Goal: Transaction & Acquisition: Purchase product/service

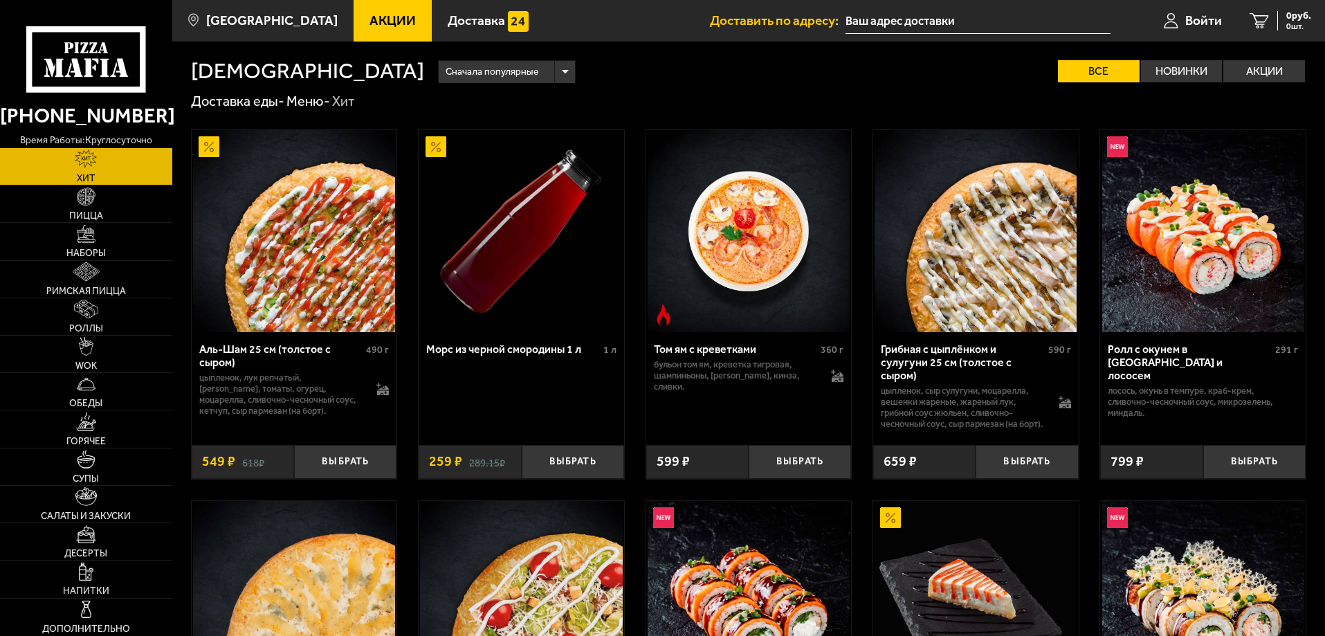
type input "[STREET_ADDRESS]"
click at [1196, 4] on link "Войти" at bounding box center [1193, 21] width 86 height 42
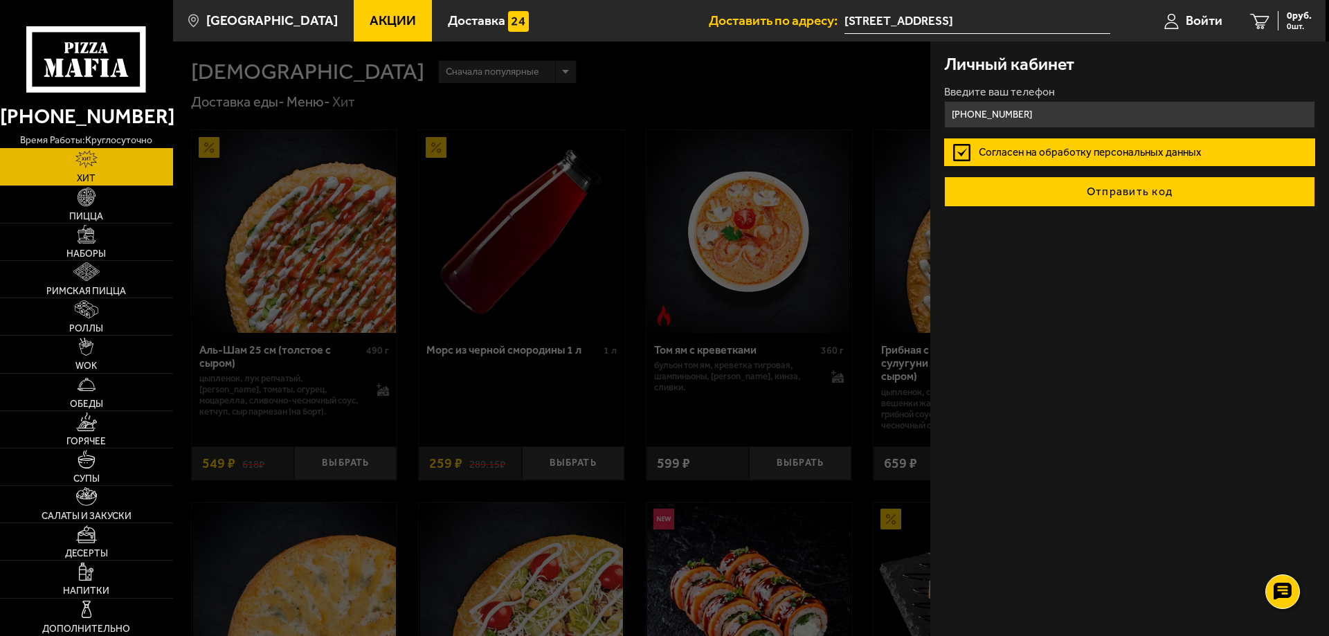
type input "[PHONE_NUMBER]"
click at [1089, 202] on button "Отправить код" at bounding box center [1129, 191] width 371 height 30
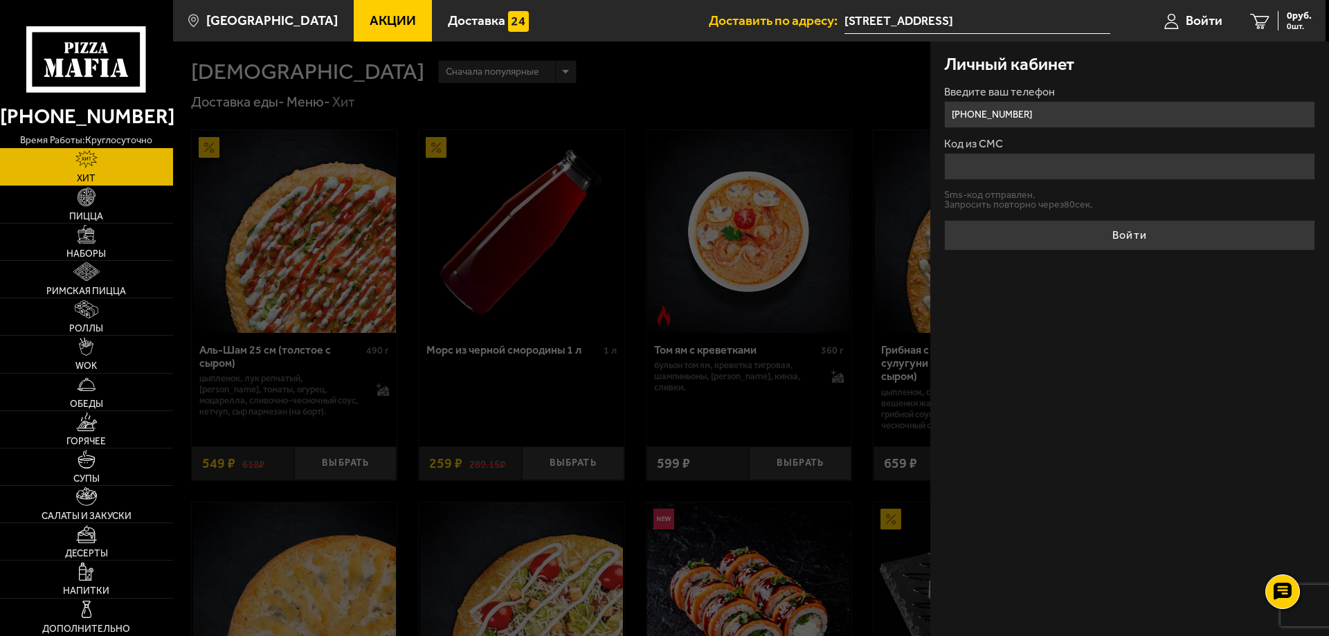
click at [632, 28] on ul "Акции Доставка" at bounding box center [531, 21] width 355 height 42
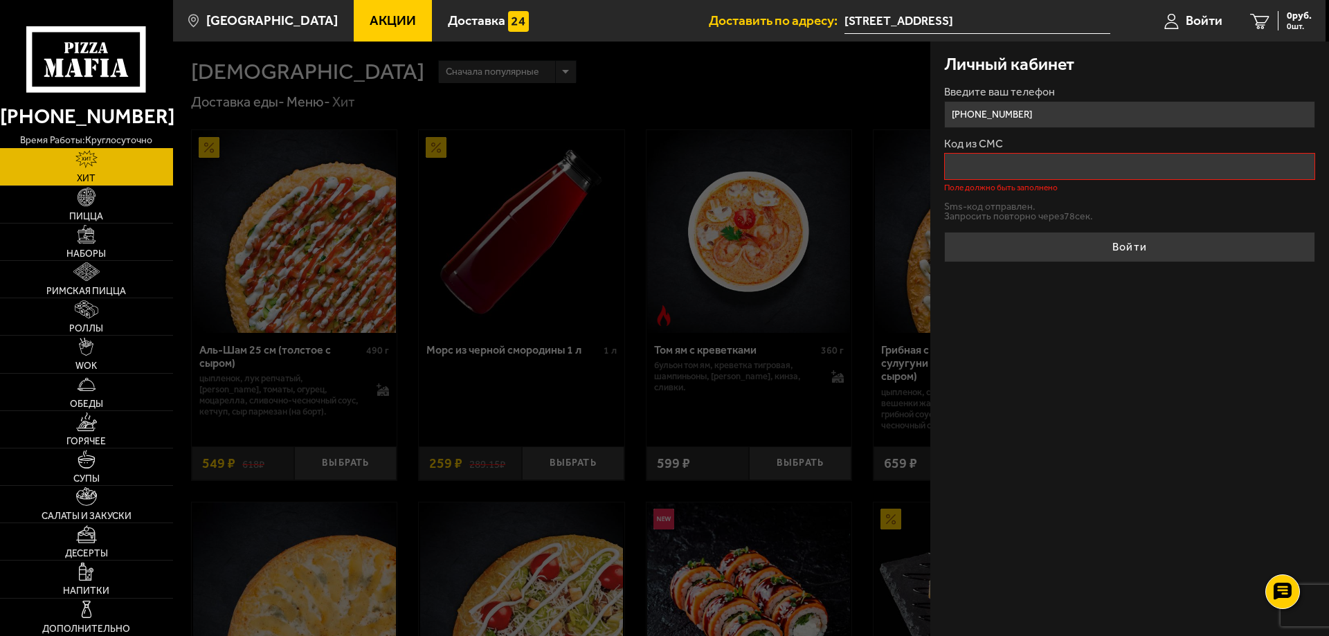
click at [803, 490] on div at bounding box center [837, 360] width 1329 height 636
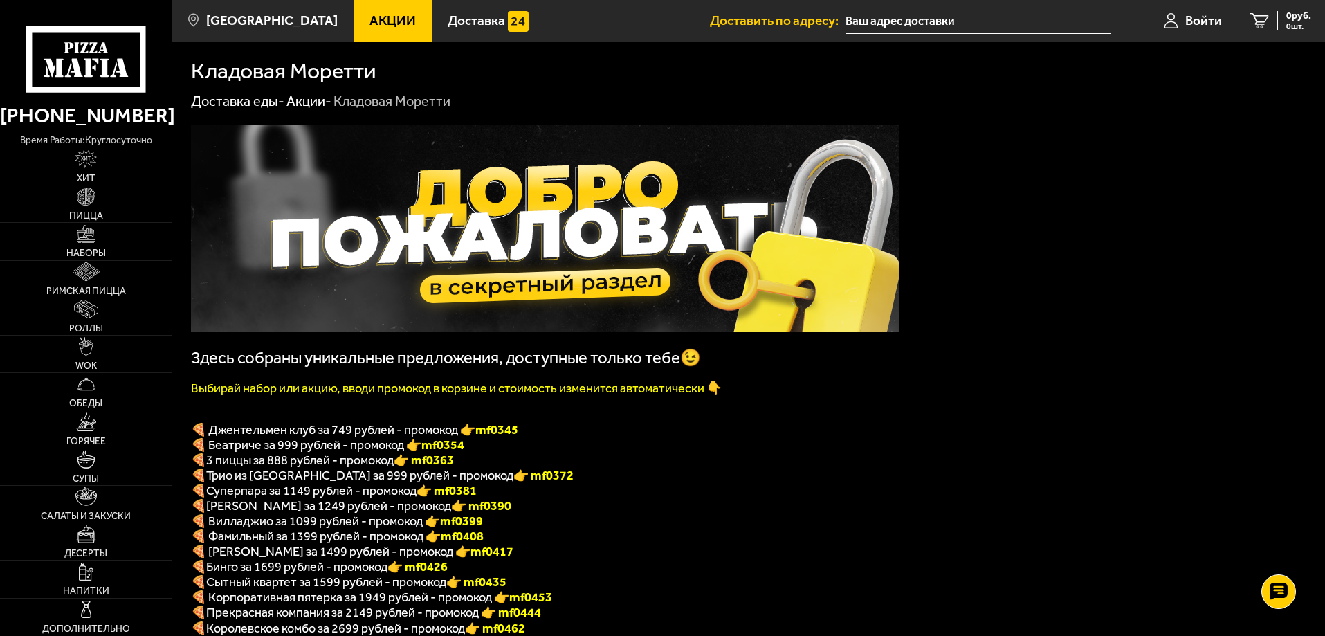
click at [73, 165] on link "Хит" at bounding box center [86, 166] width 172 height 37
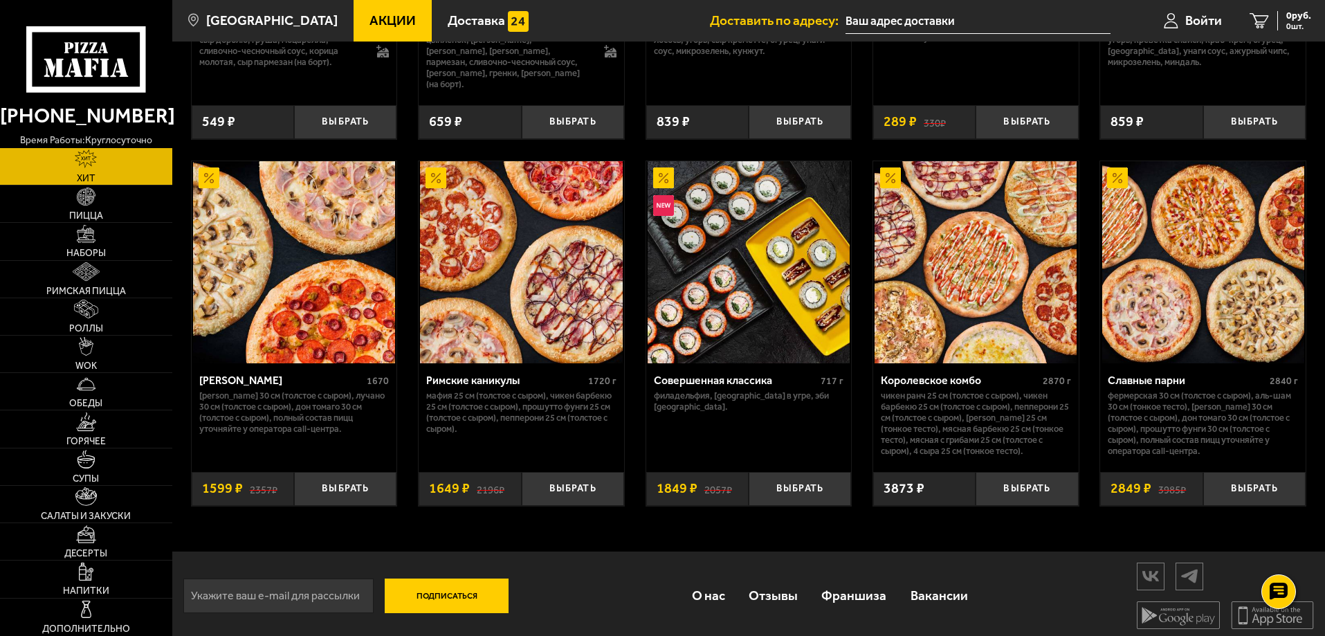
scroll to position [717, 0]
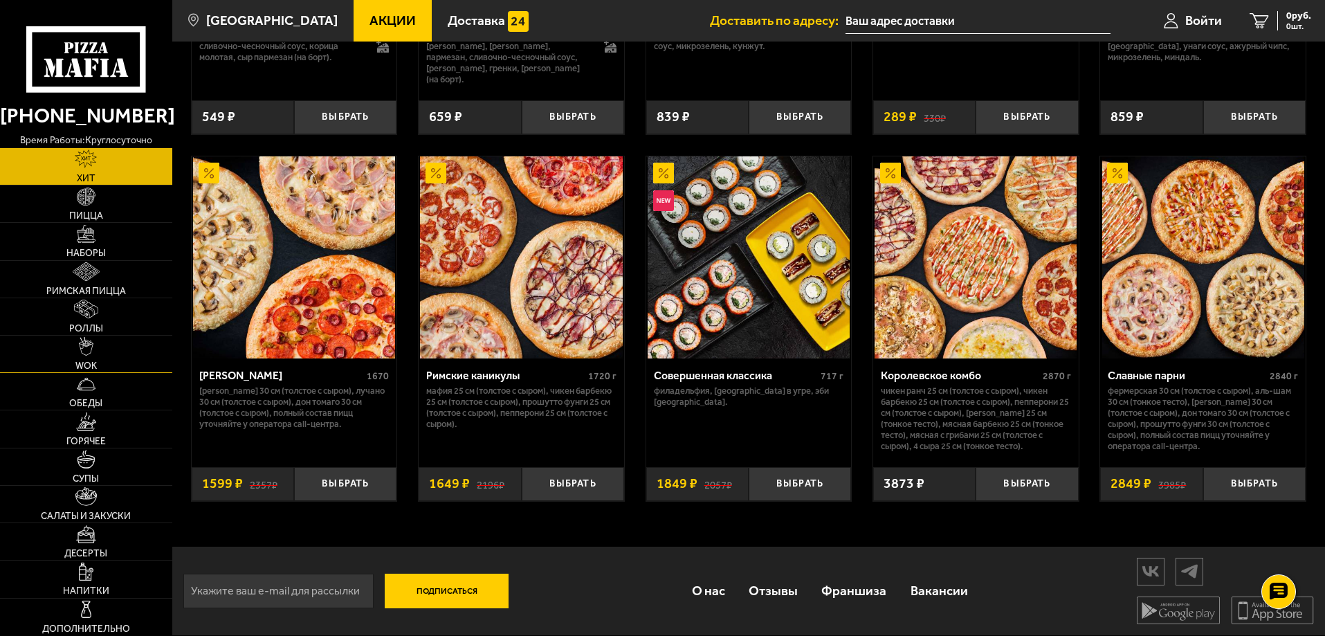
click at [116, 356] on link "WOK" at bounding box center [86, 354] width 172 height 37
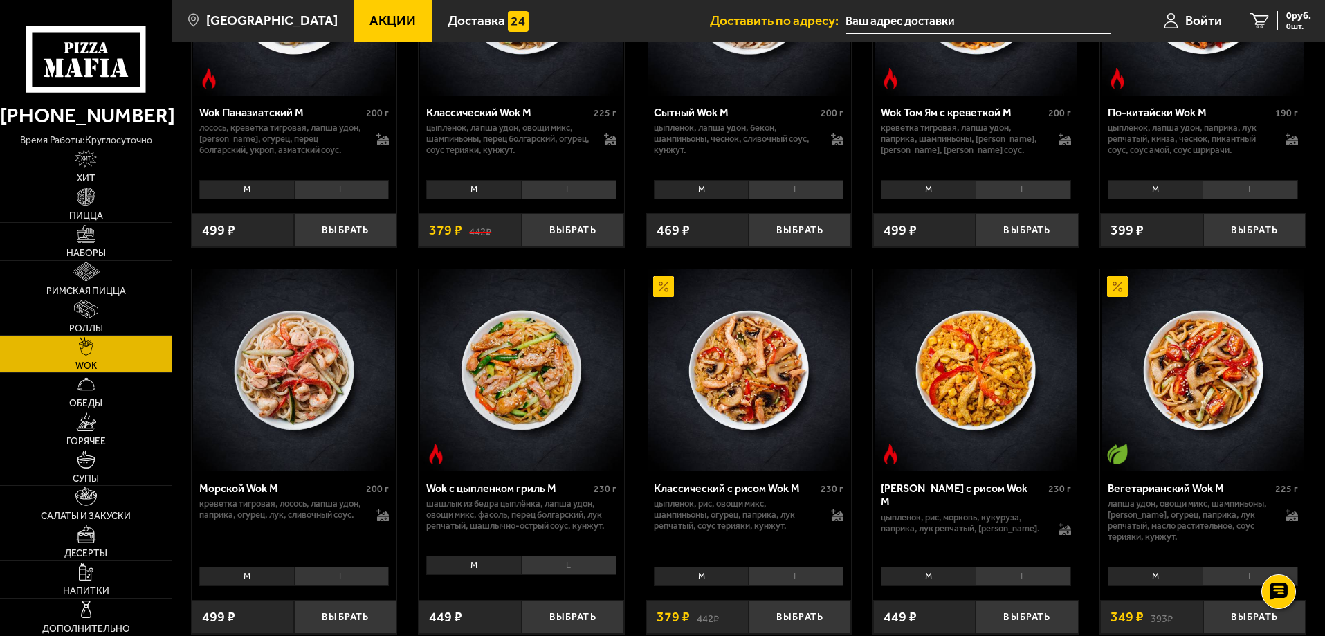
scroll to position [692, 0]
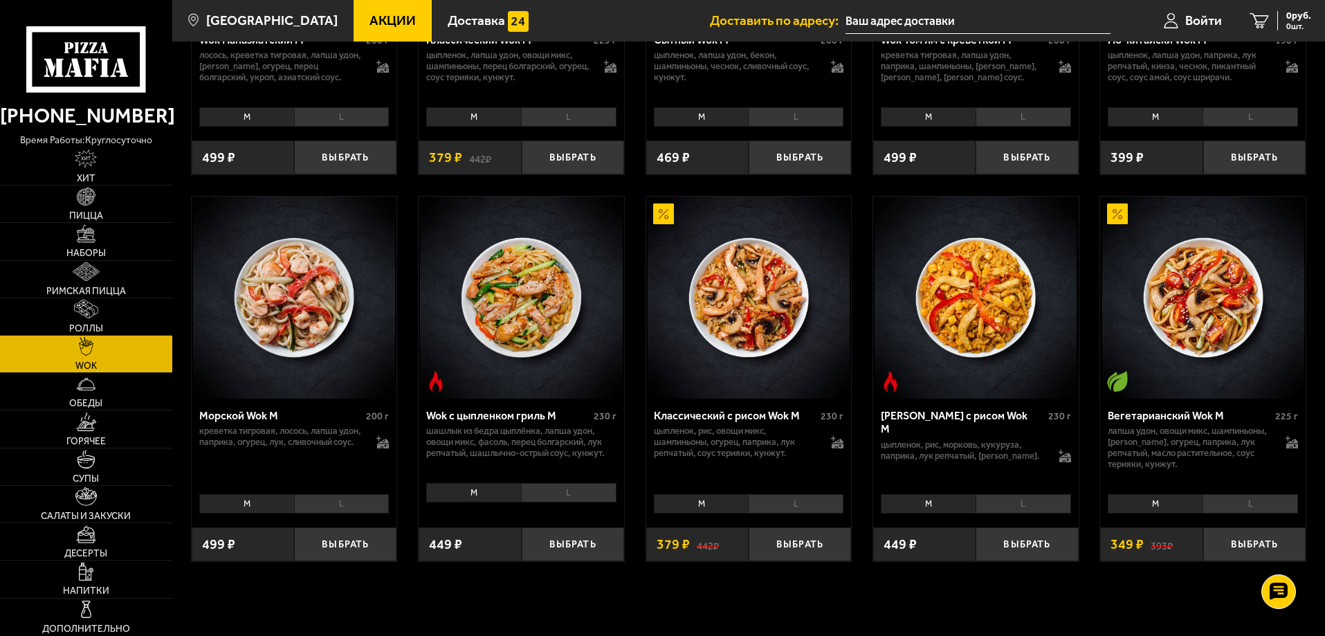
click at [561, 495] on li "L" at bounding box center [568, 492] width 95 height 19
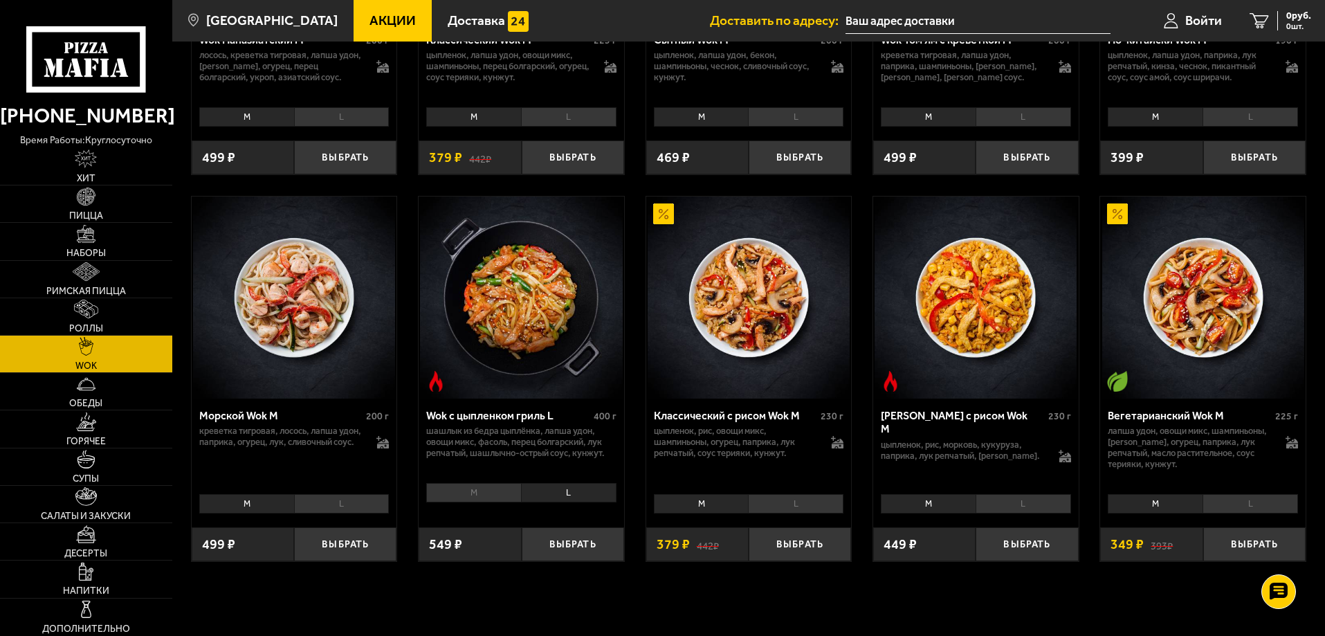
click at [452, 502] on li "M" at bounding box center [473, 492] width 95 height 19
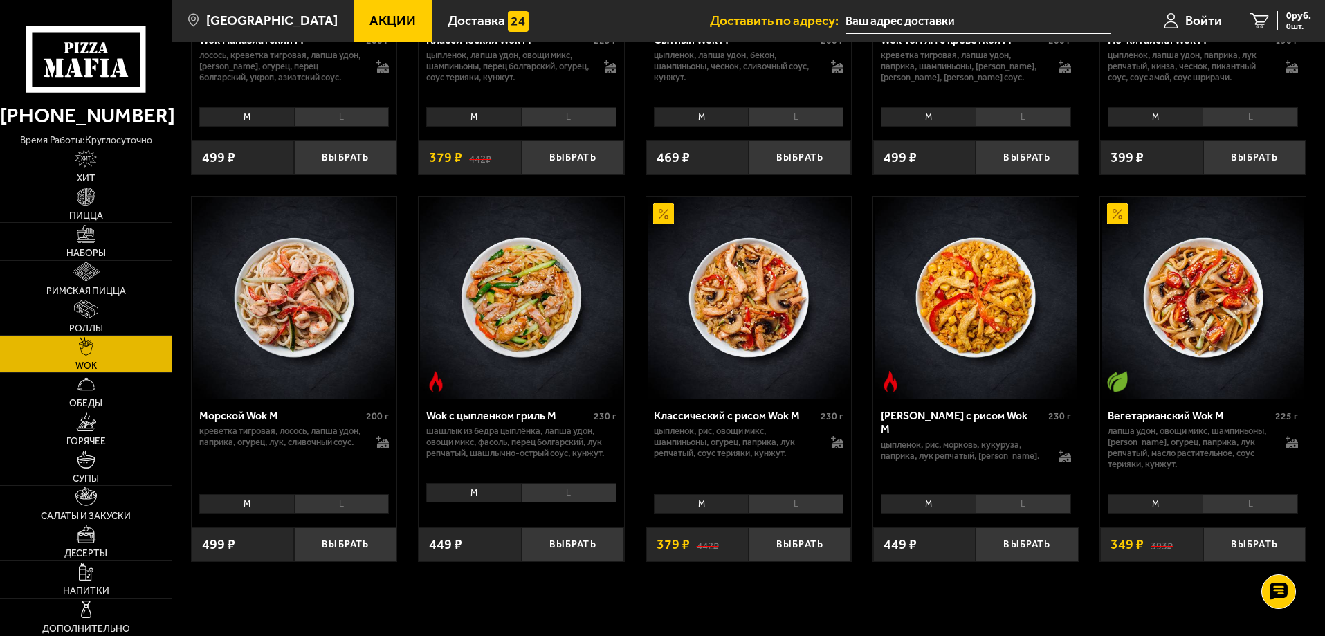
click at [548, 498] on li "L" at bounding box center [568, 492] width 95 height 19
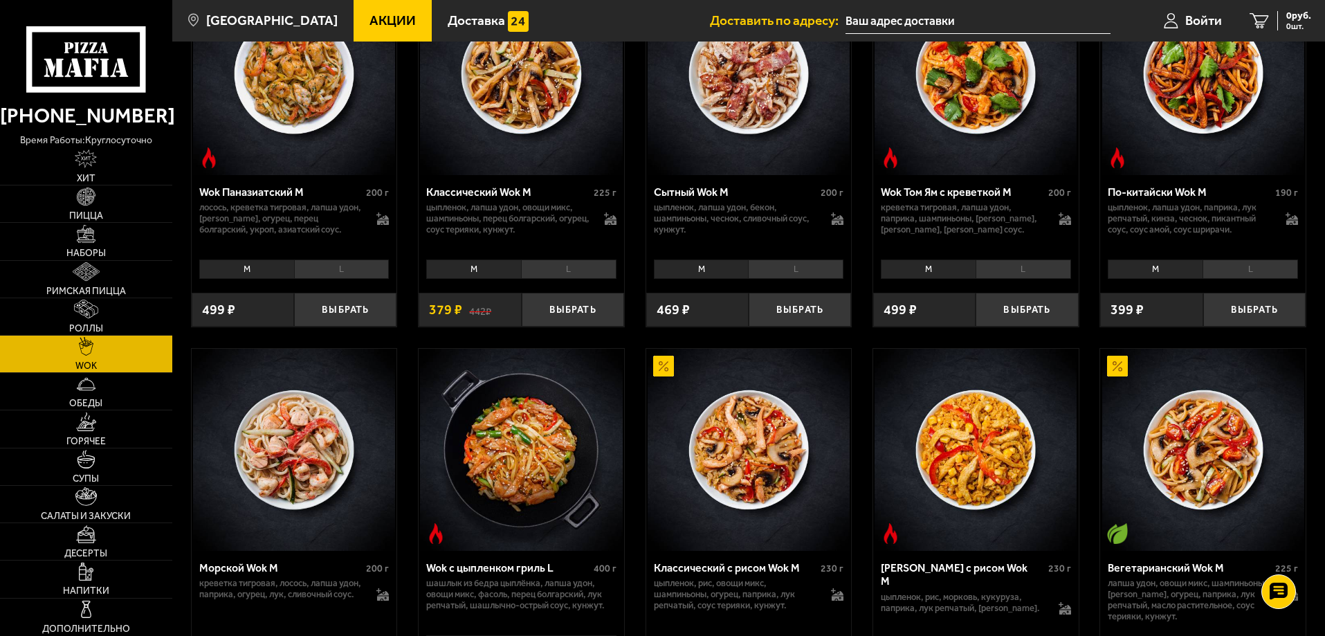
scroll to position [415, 0]
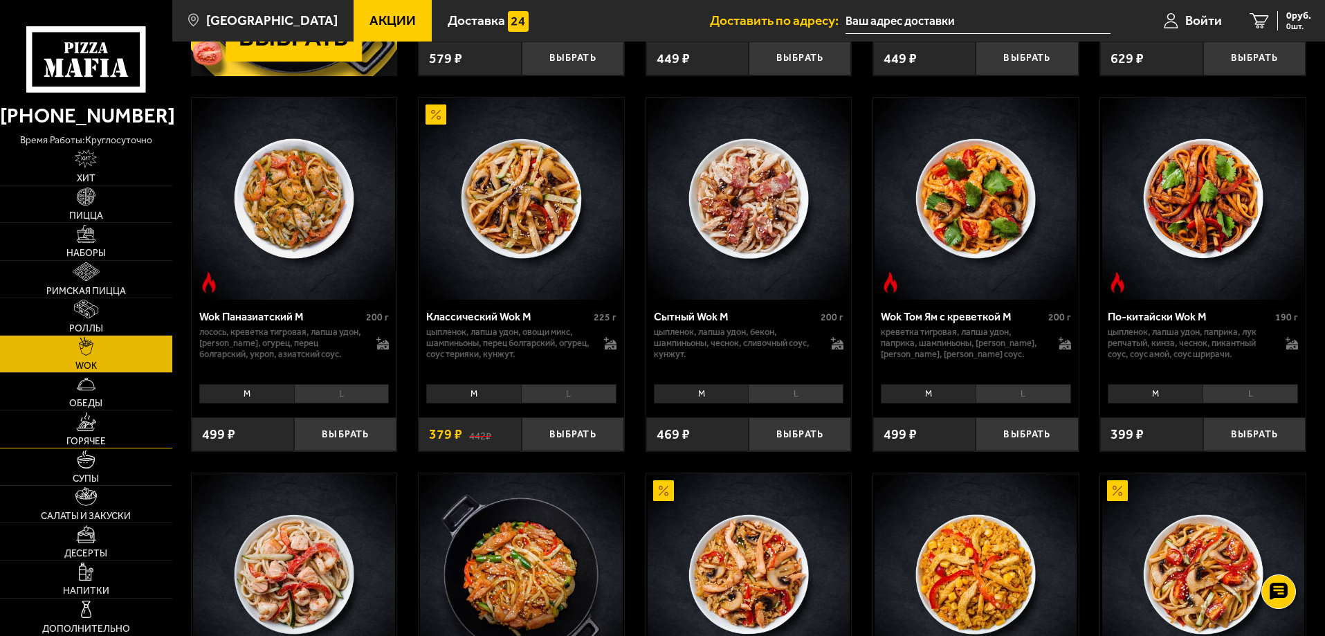
click at [82, 423] on img at bounding box center [86, 421] width 21 height 19
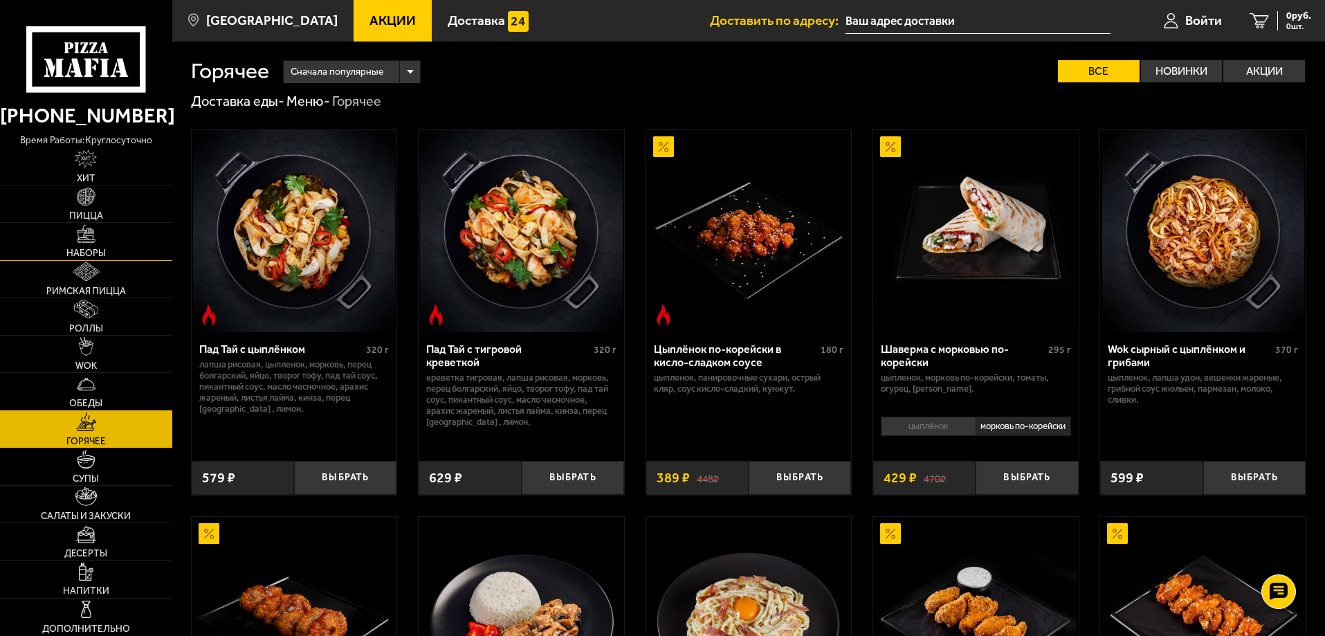
click at [87, 242] on img at bounding box center [86, 234] width 19 height 19
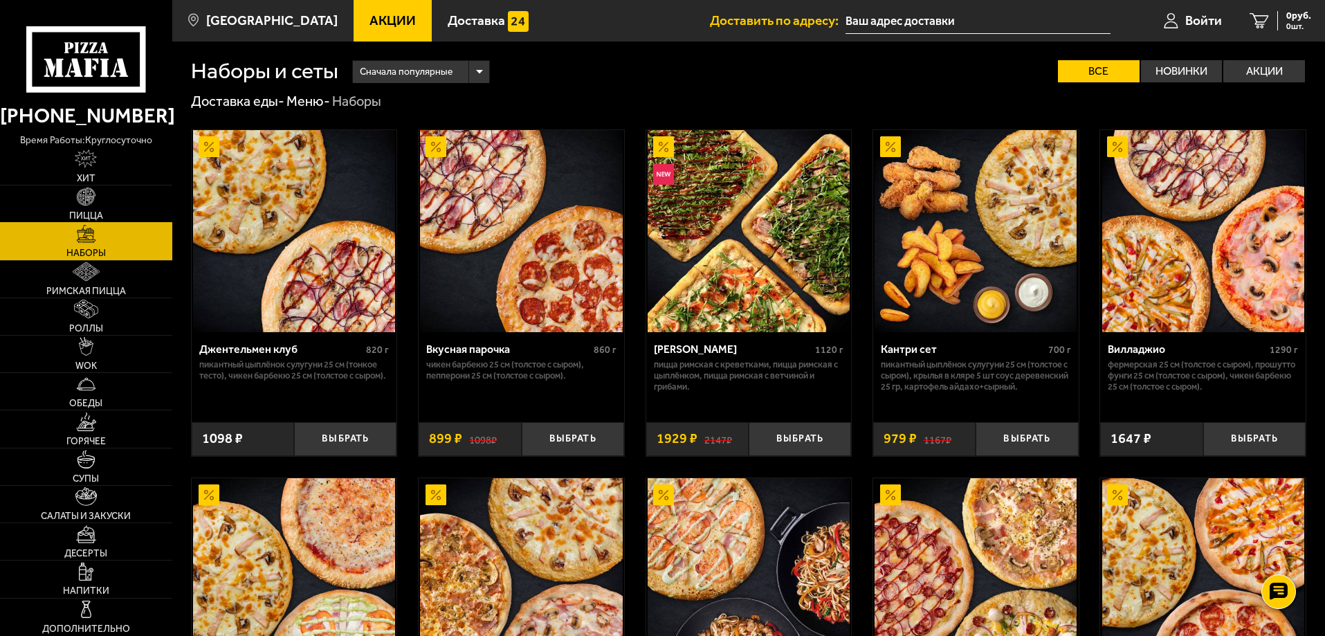
click at [102, 208] on link "Пицца" at bounding box center [86, 203] width 172 height 37
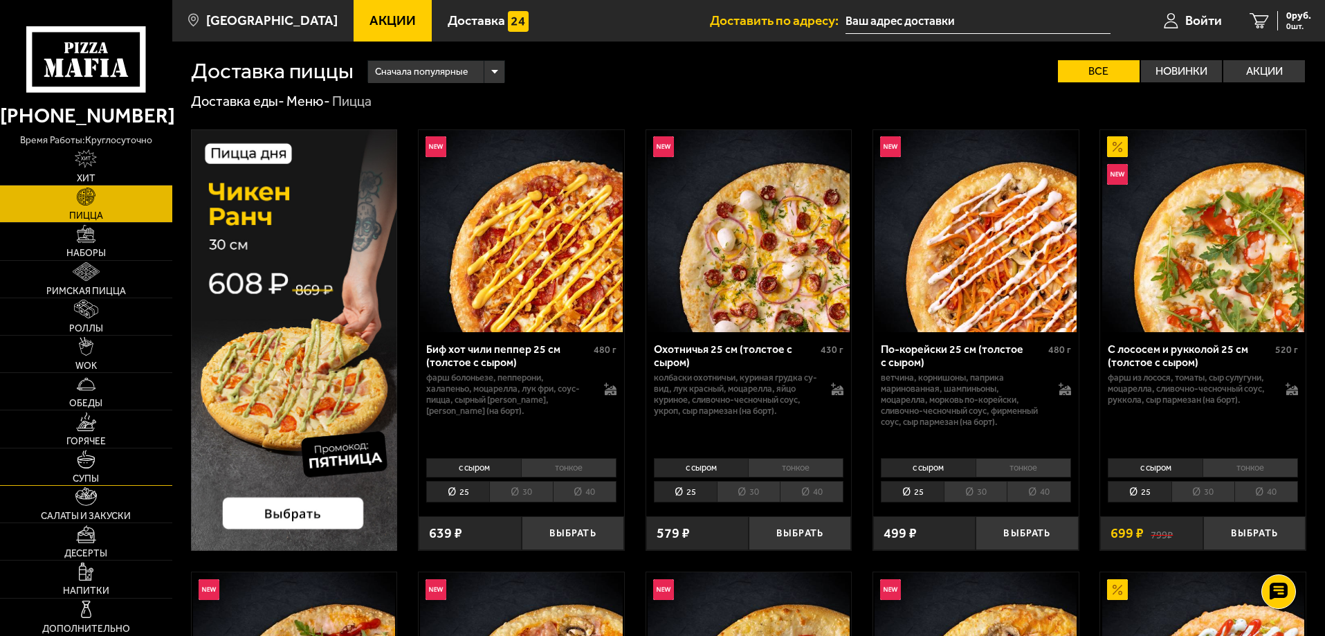
click at [95, 474] on span "Супы" at bounding box center [86, 479] width 26 height 10
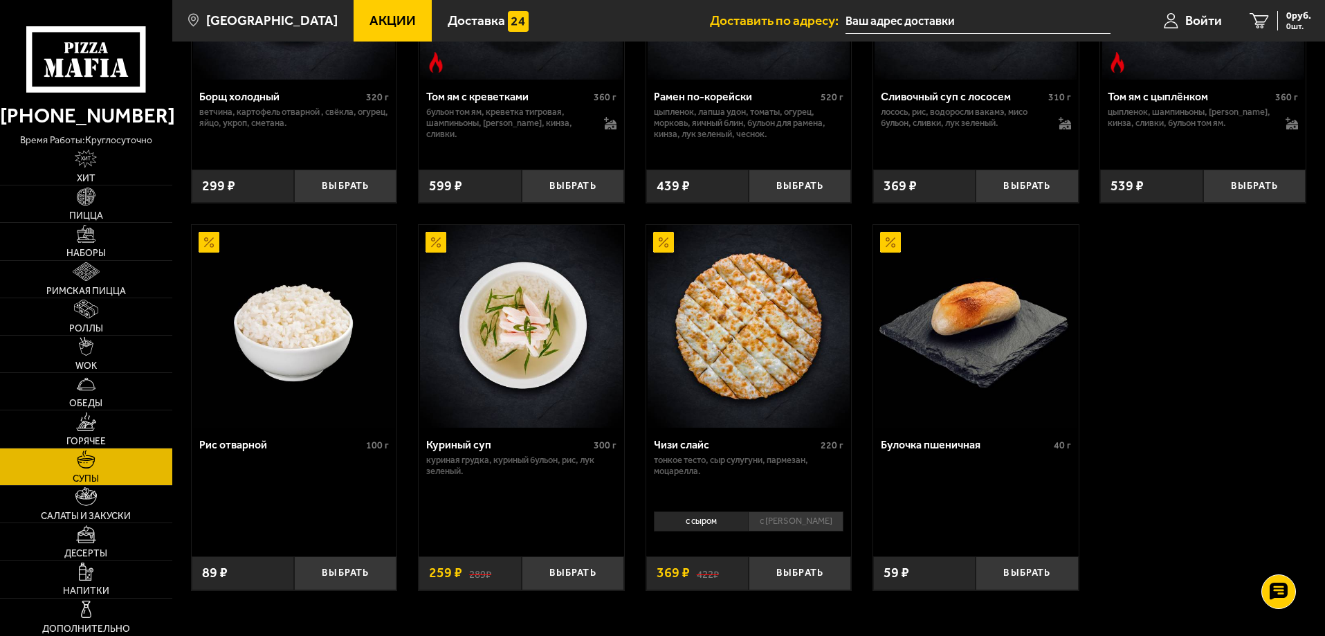
scroll to position [415, 0]
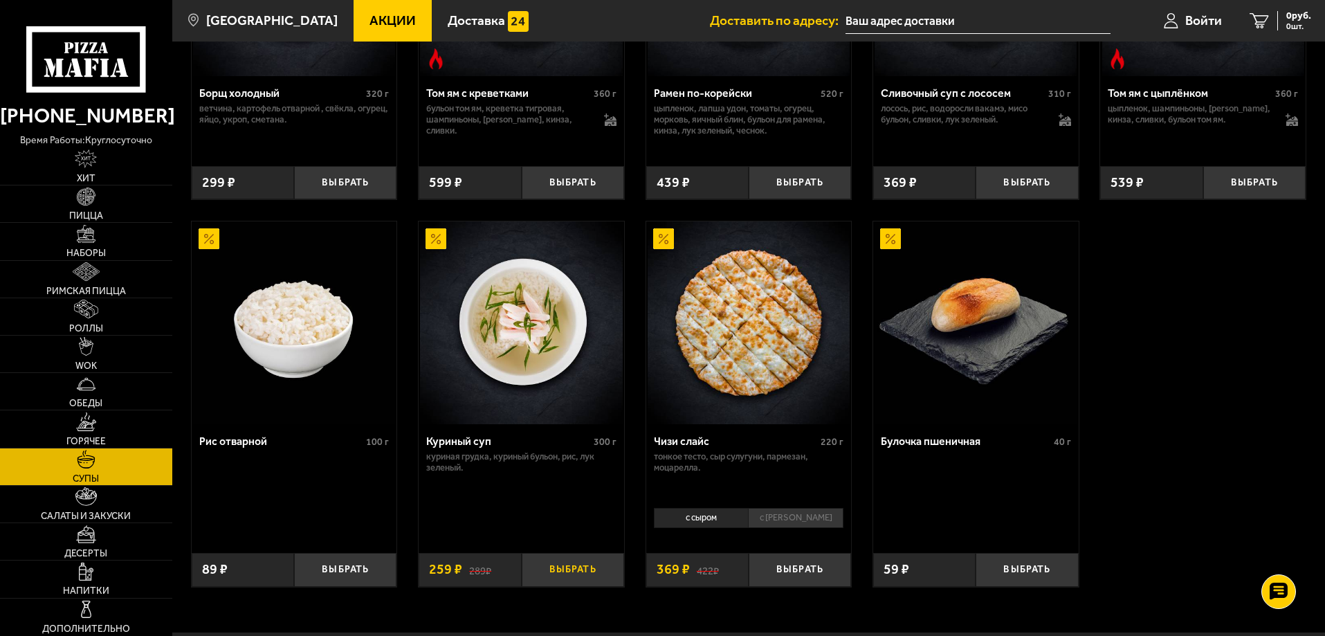
click at [570, 577] on button "Выбрать" at bounding box center [573, 570] width 102 height 34
click at [101, 507] on link "Салаты и закуски" at bounding box center [86, 504] width 172 height 37
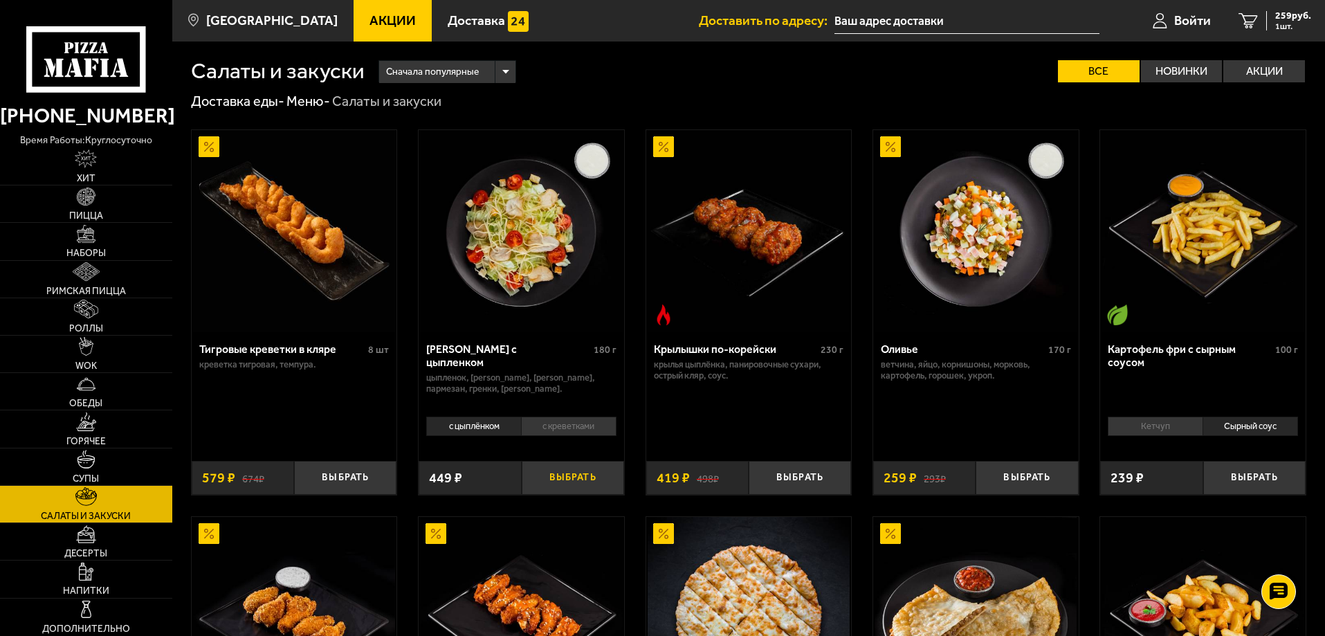
click at [570, 474] on button "Выбрать" at bounding box center [573, 478] width 102 height 34
click at [96, 201] on link "Пицца" at bounding box center [86, 203] width 172 height 37
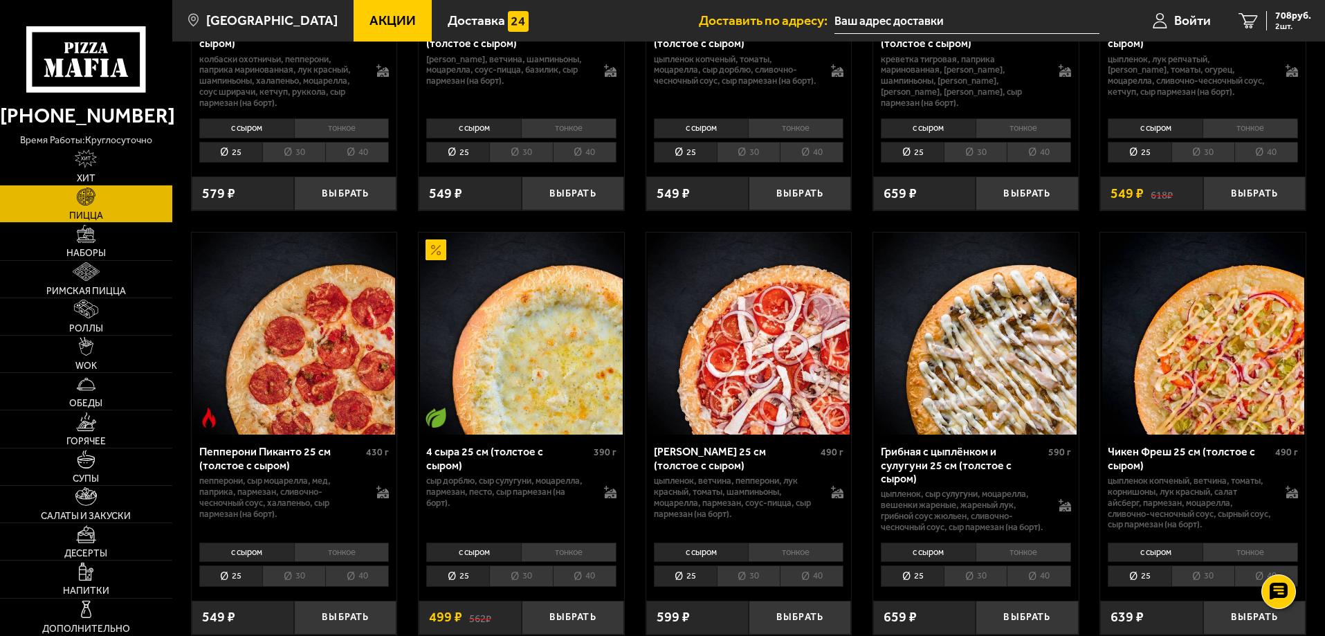
scroll to position [1107, 0]
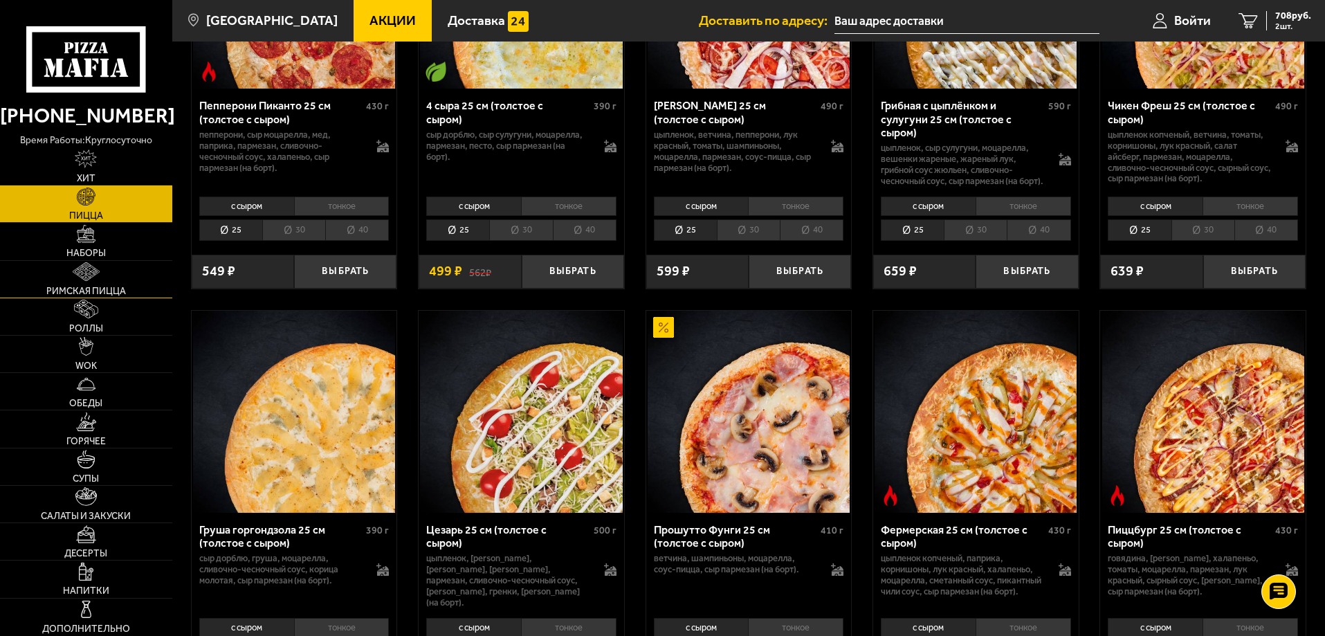
click at [83, 281] on link "Римская пицца" at bounding box center [86, 279] width 172 height 37
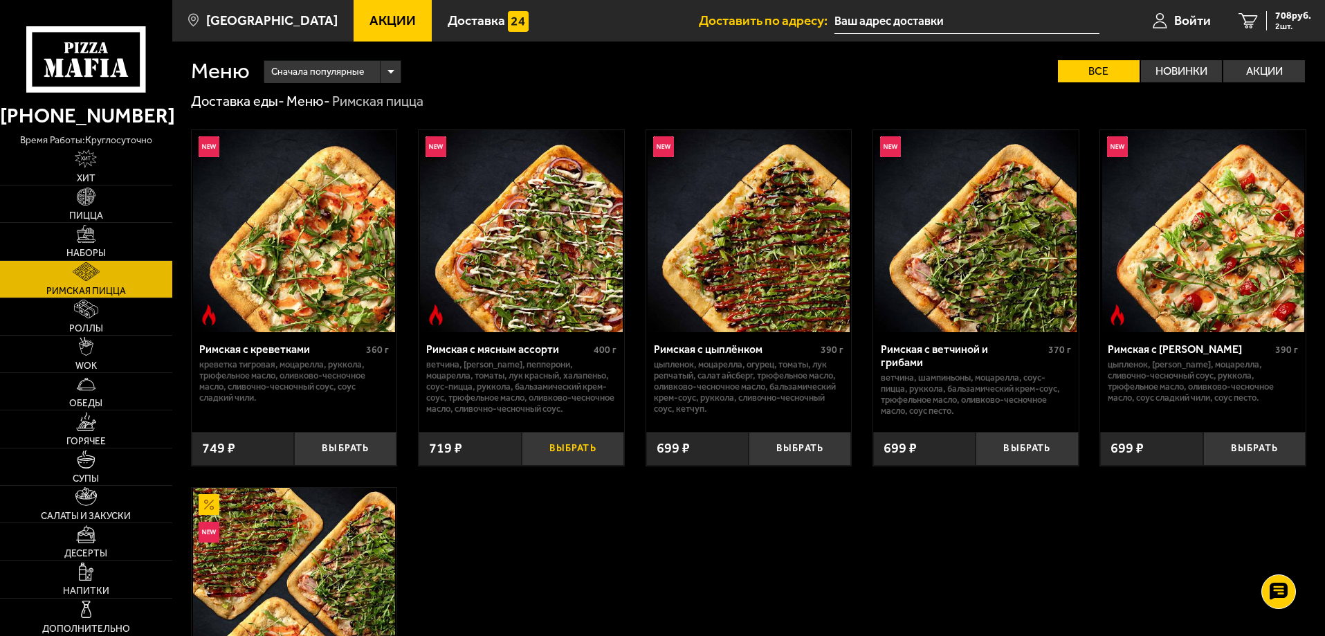
click at [585, 451] on button "Выбрать" at bounding box center [573, 449] width 102 height 34
click at [1275, 19] on span "1427 руб." at bounding box center [1291, 16] width 42 height 10
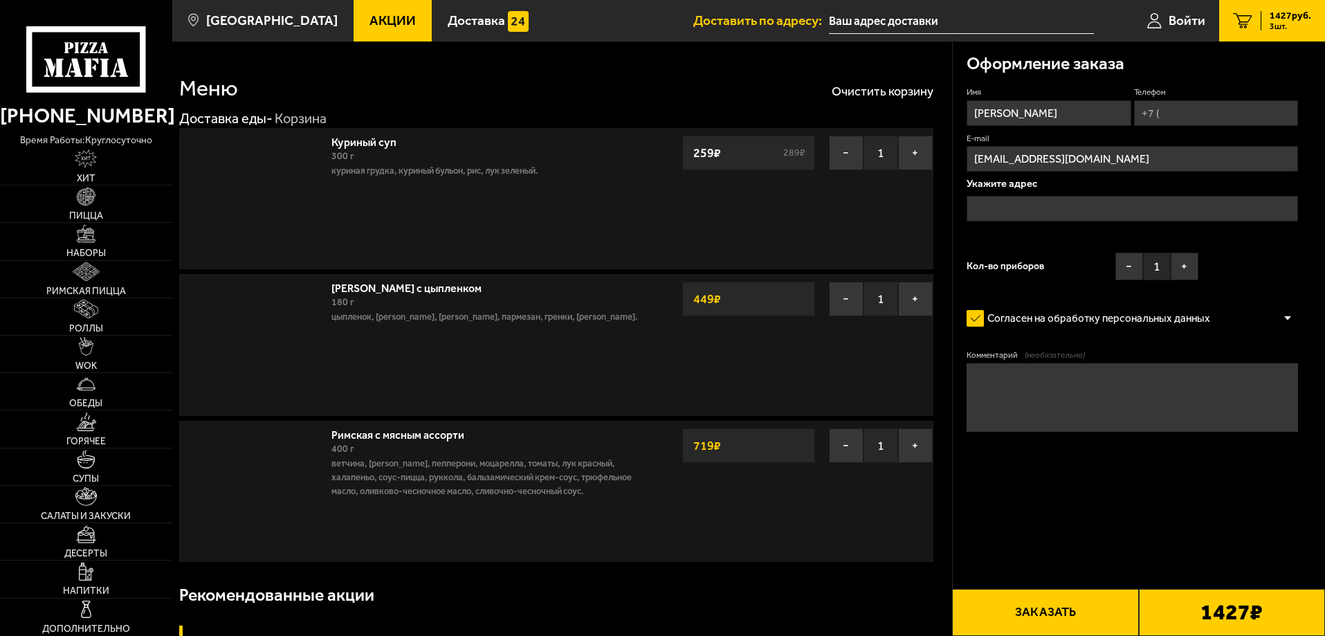
type input "[STREET_ADDRESS]"
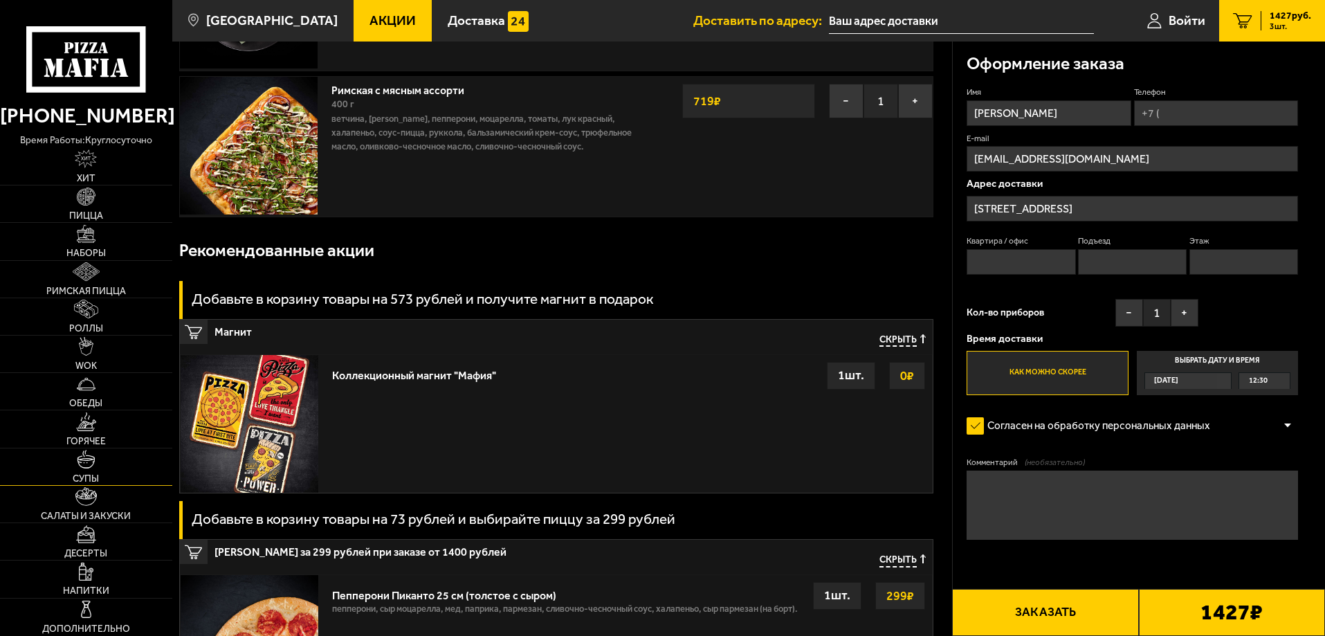
scroll to position [346, 0]
click at [100, 618] on link "Дополнительно" at bounding box center [86, 617] width 172 height 37
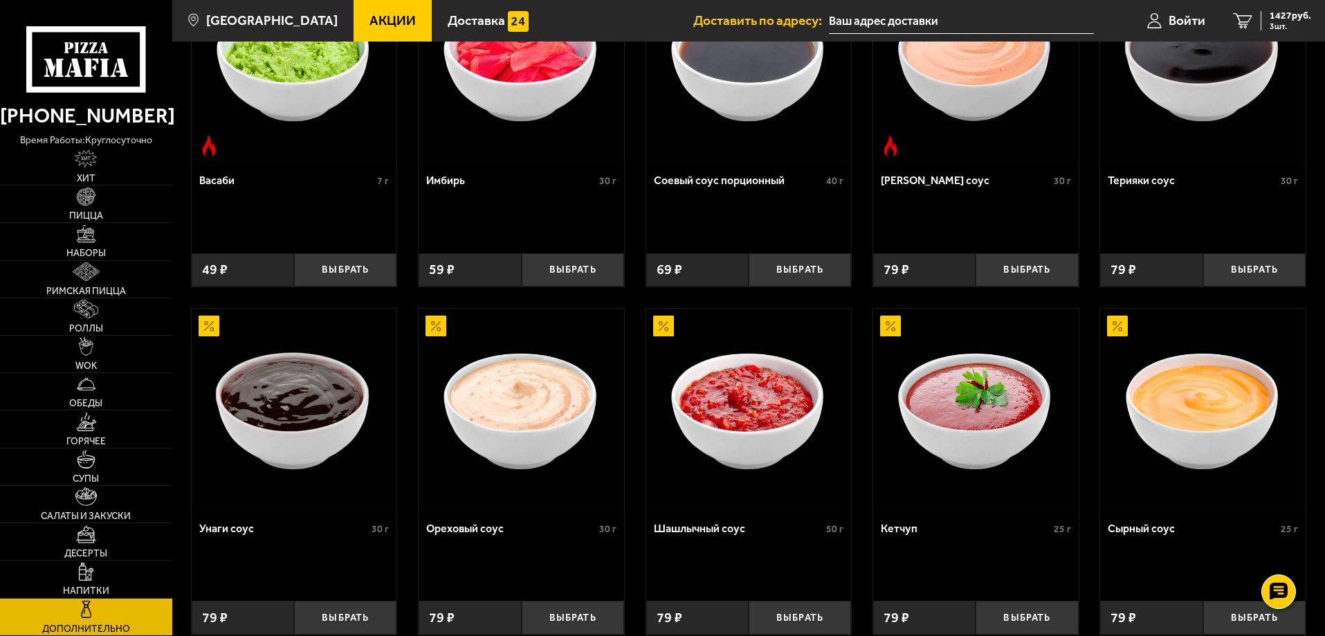
scroll to position [623, 0]
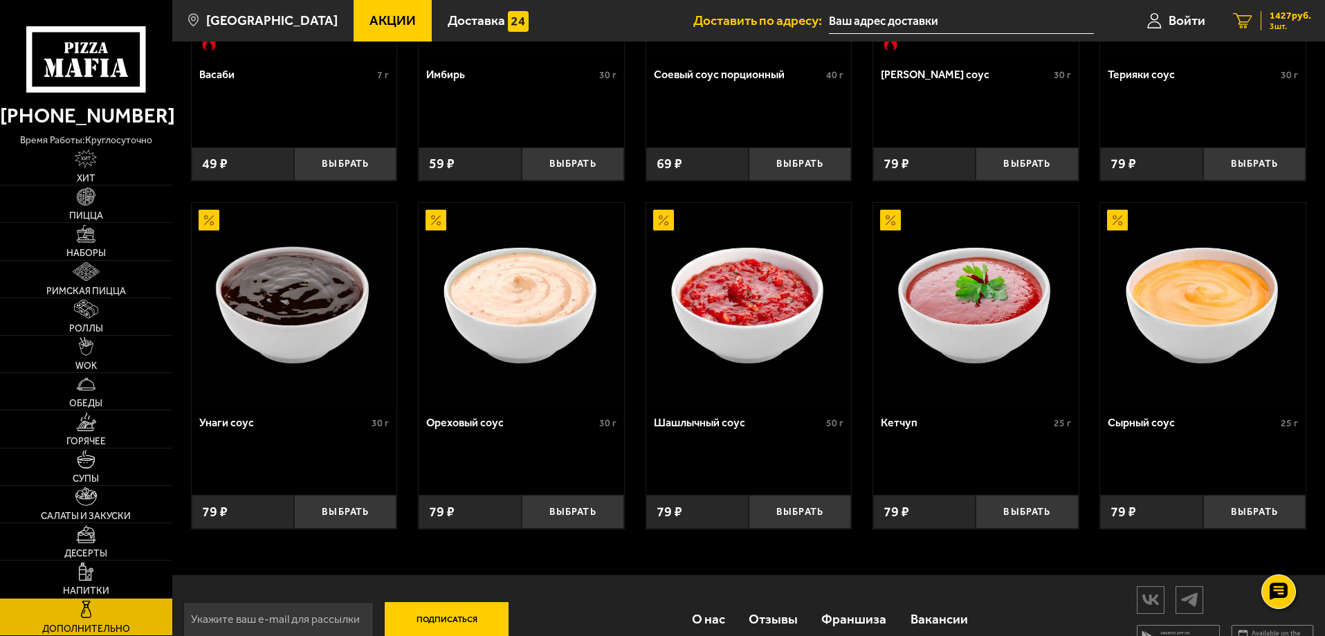
click at [1289, 20] on span "1427 руб." at bounding box center [1291, 16] width 42 height 10
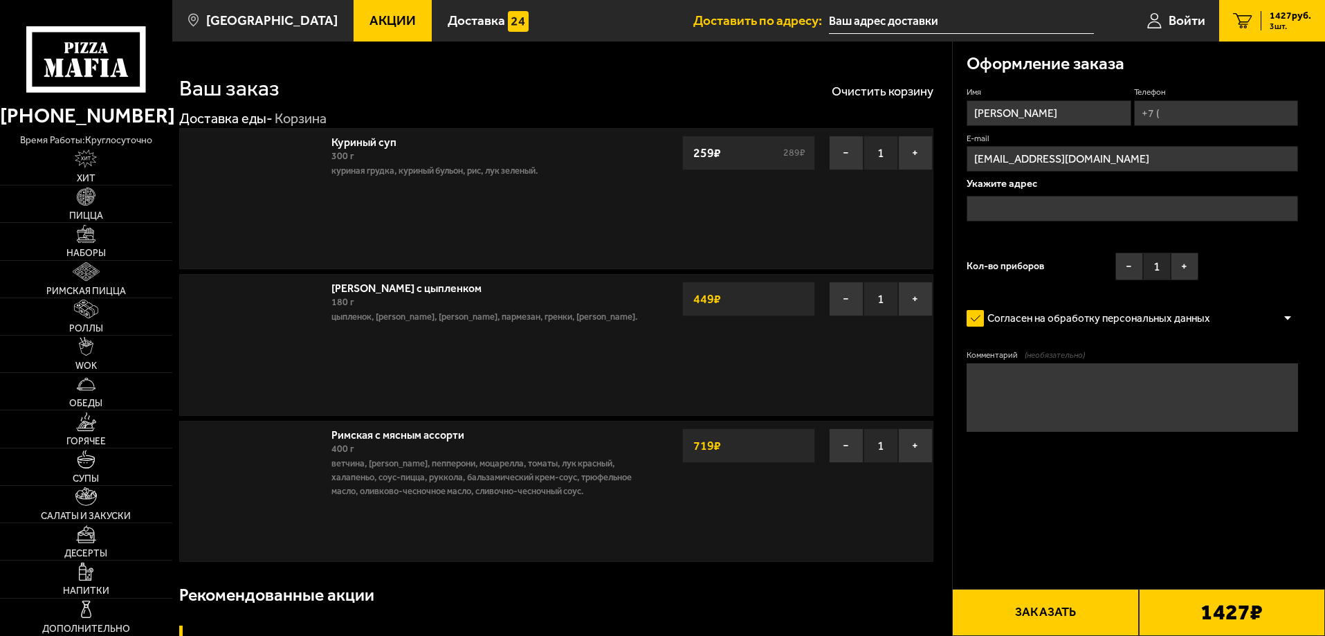
type input "[STREET_ADDRESS]"
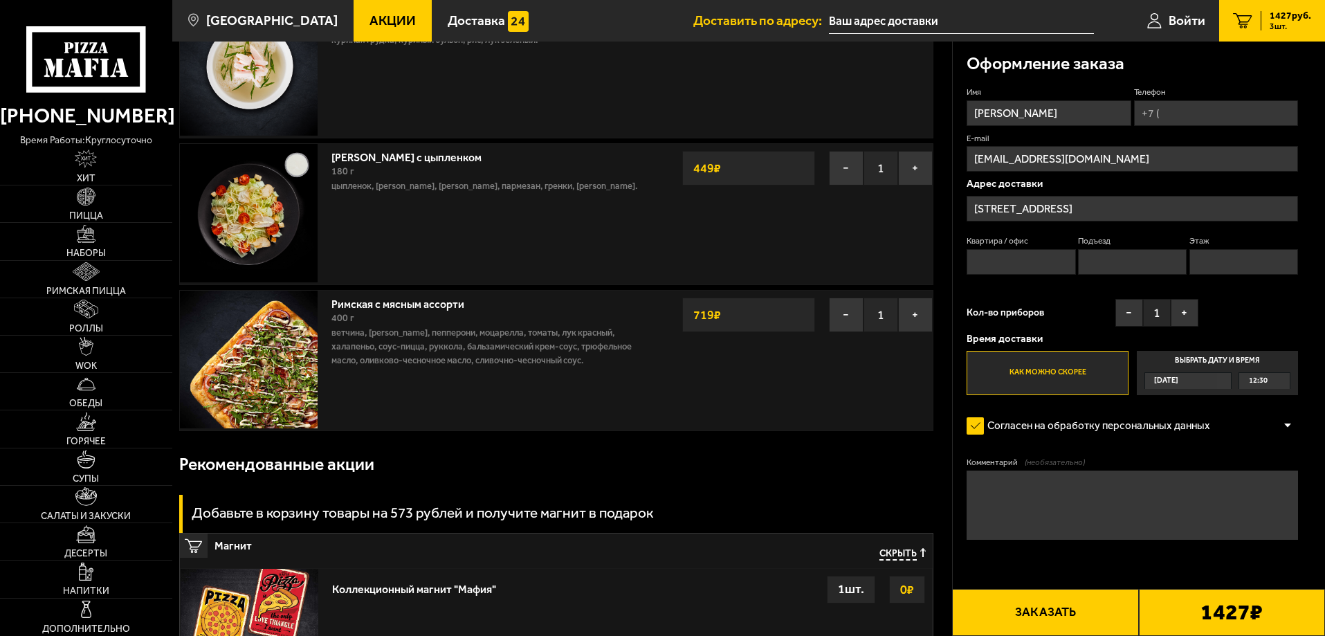
scroll to position [208, 0]
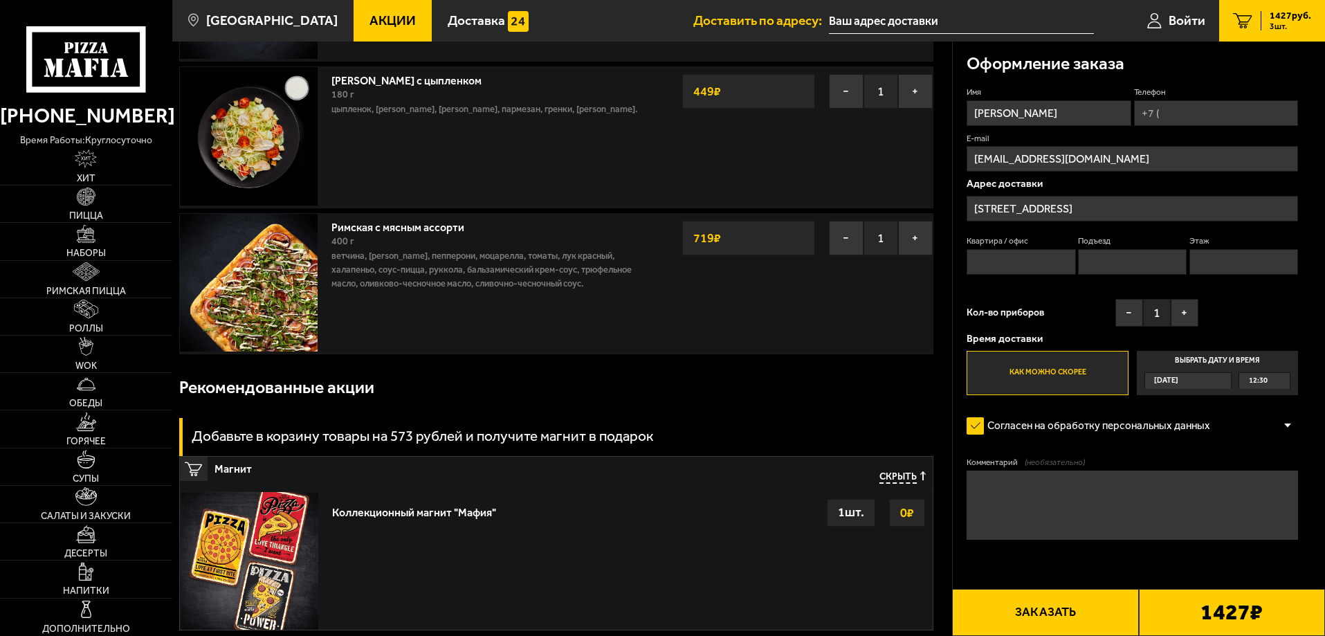
click at [1182, 116] on input "Телефон" at bounding box center [1216, 113] width 164 height 26
type input "[PHONE_NUMBER]"
click at [1253, 98] on span "Применить скидку" at bounding box center [1251, 93] width 70 height 12
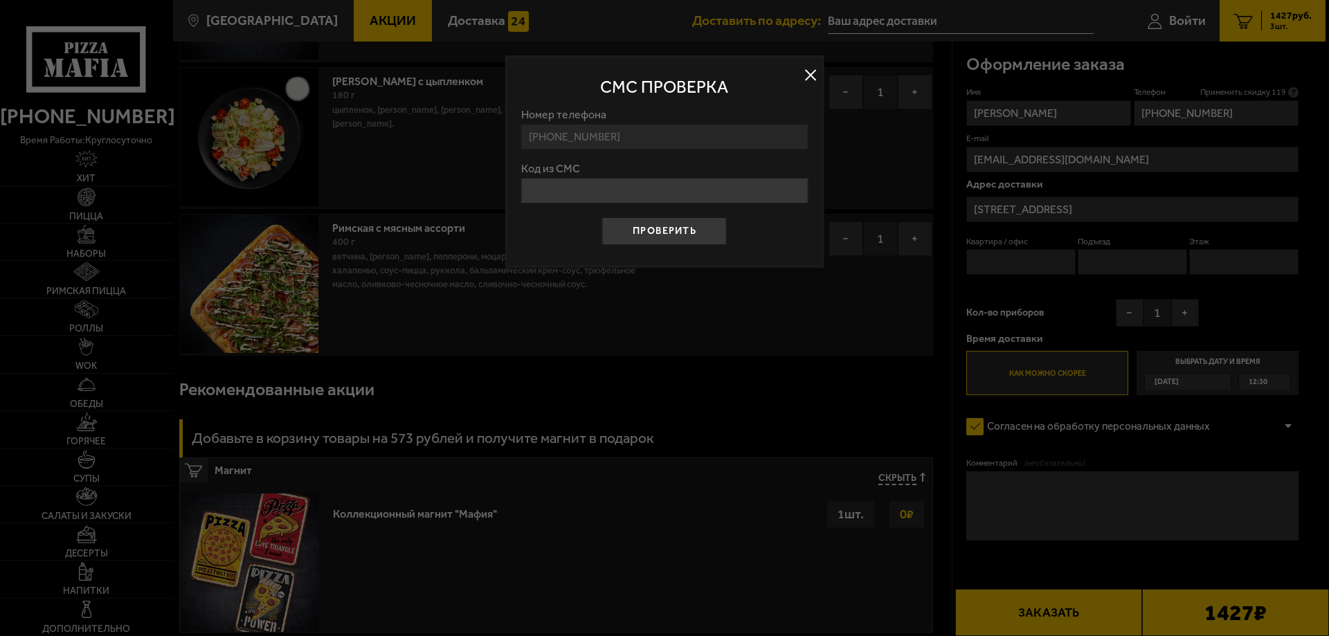
click at [810, 73] on button at bounding box center [810, 75] width 21 height 21
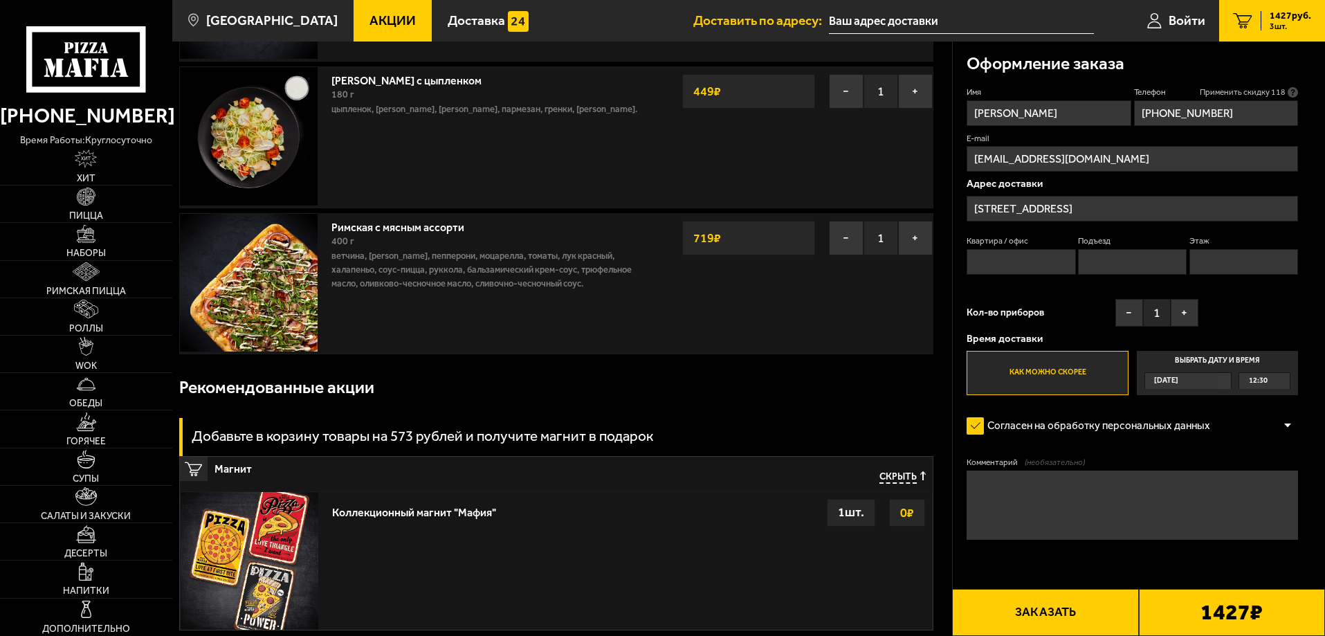
click at [1053, 256] on input "Квартира / офис" at bounding box center [1021, 262] width 109 height 26
click at [1140, 260] on input "Подъезд" at bounding box center [1132, 262] width 109 height 26
click at [1028, 264] on input "Квартира / офис" at bounding box center [1021, 262] width 109 height 26
type input "7"
click at [1125, 259] on input "Подъезд" at bounding box center [1132, 262] width 109 height 26
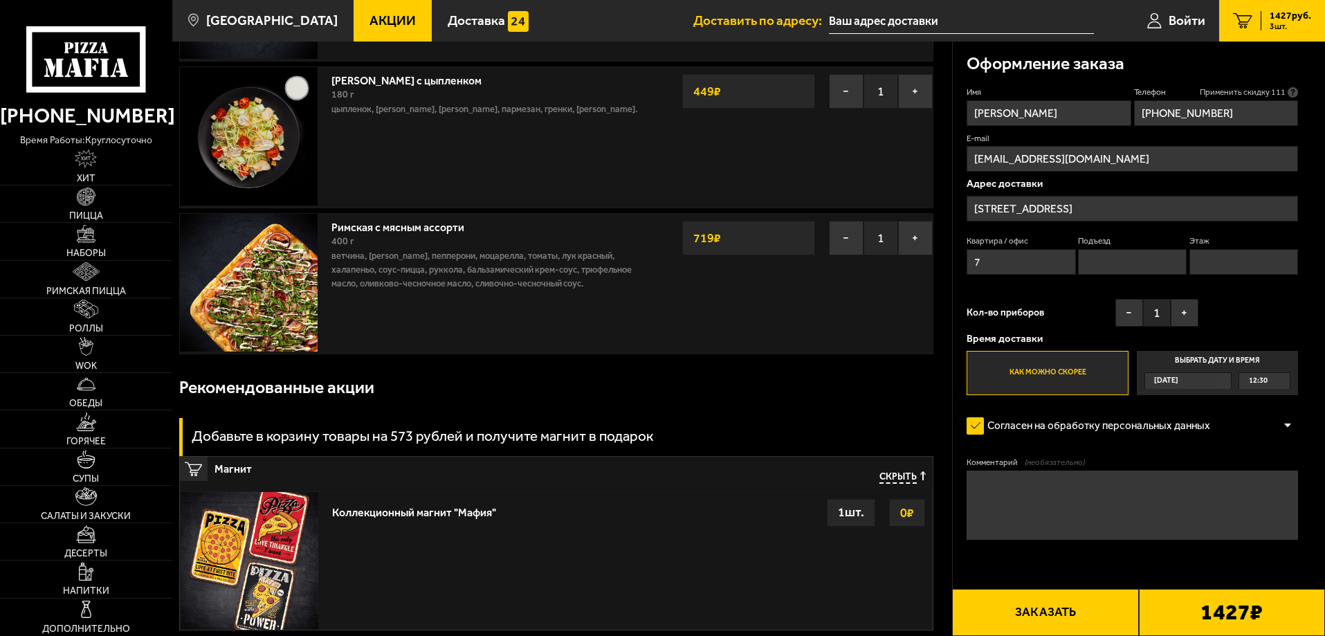
type input "1"
click at [1222, 260] on input "Этаж" at bounding box center [1244, 262] width 109 height 26
type input "4"
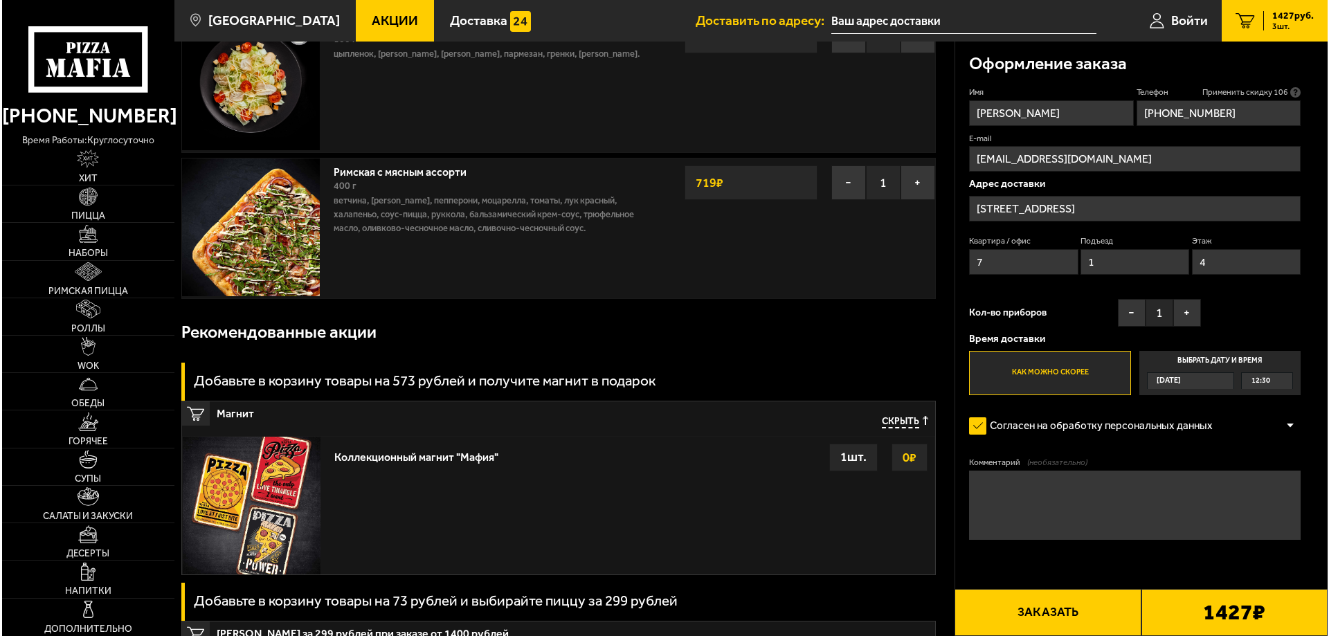
scroll to position [346, 0]
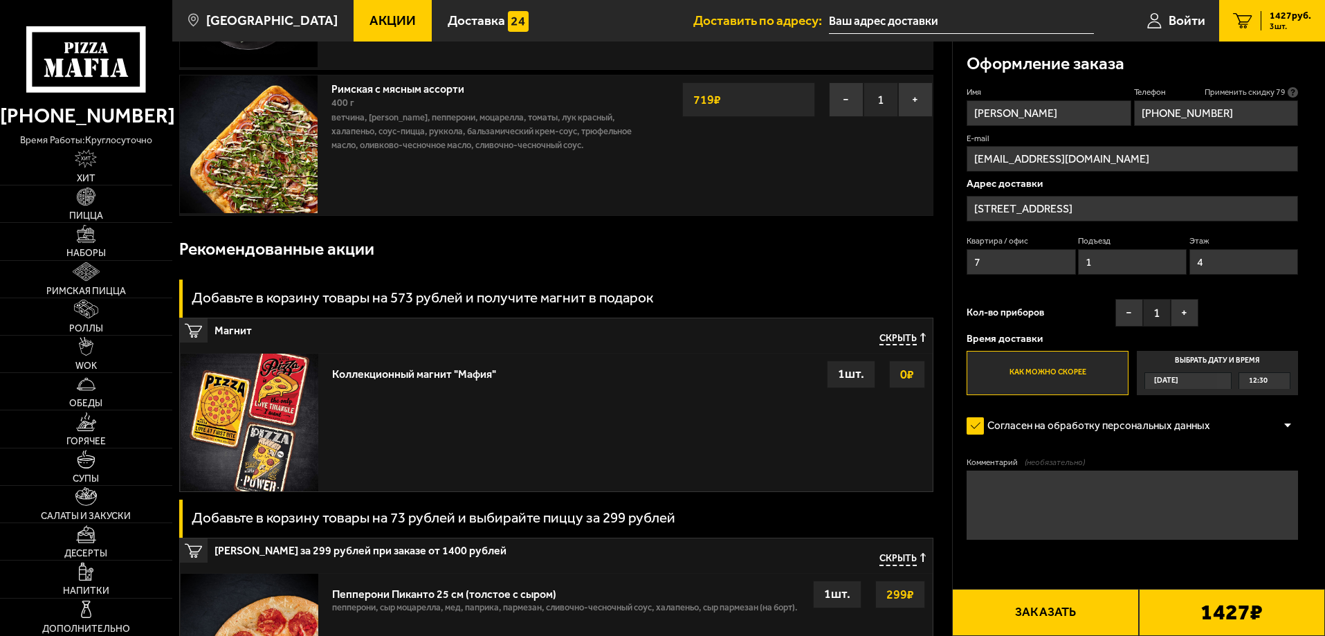
click at [1082, 608] on button "Заказать" at bounding box center [1045, 612] width 186 height 47
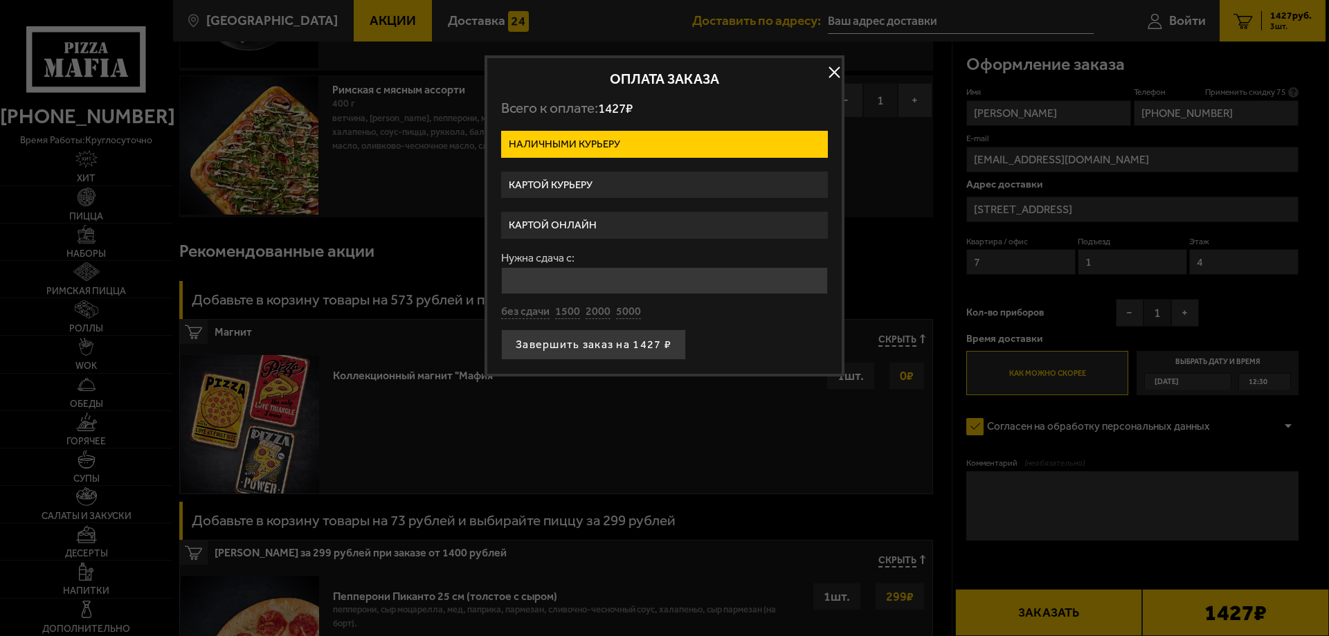
click at [617, 188] on label "Картой курьеру" at bounding box center [664, 185] width 327 height 27
click at [0, 0] on input "Картой курьеру" at bounding box center [0, 0] width 0 height 0
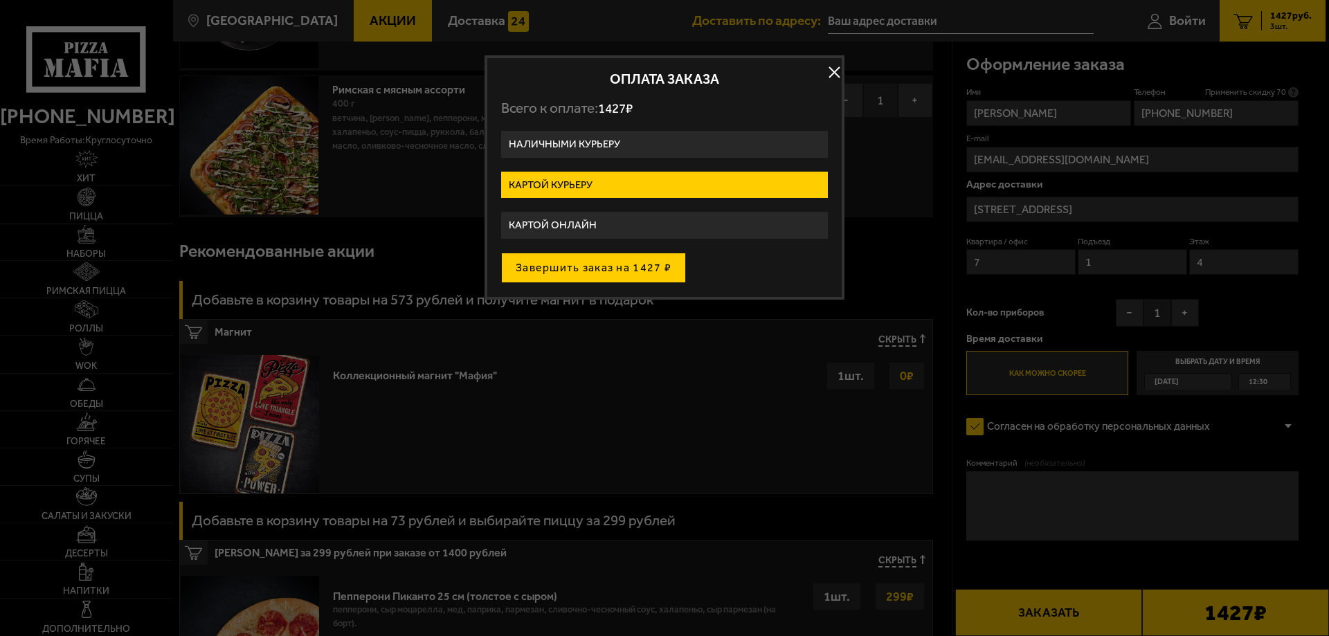
click at [653, 272] on button "Завершить заказ на 1427 ₽" at bounding box center [593, 268] width 185 height 30
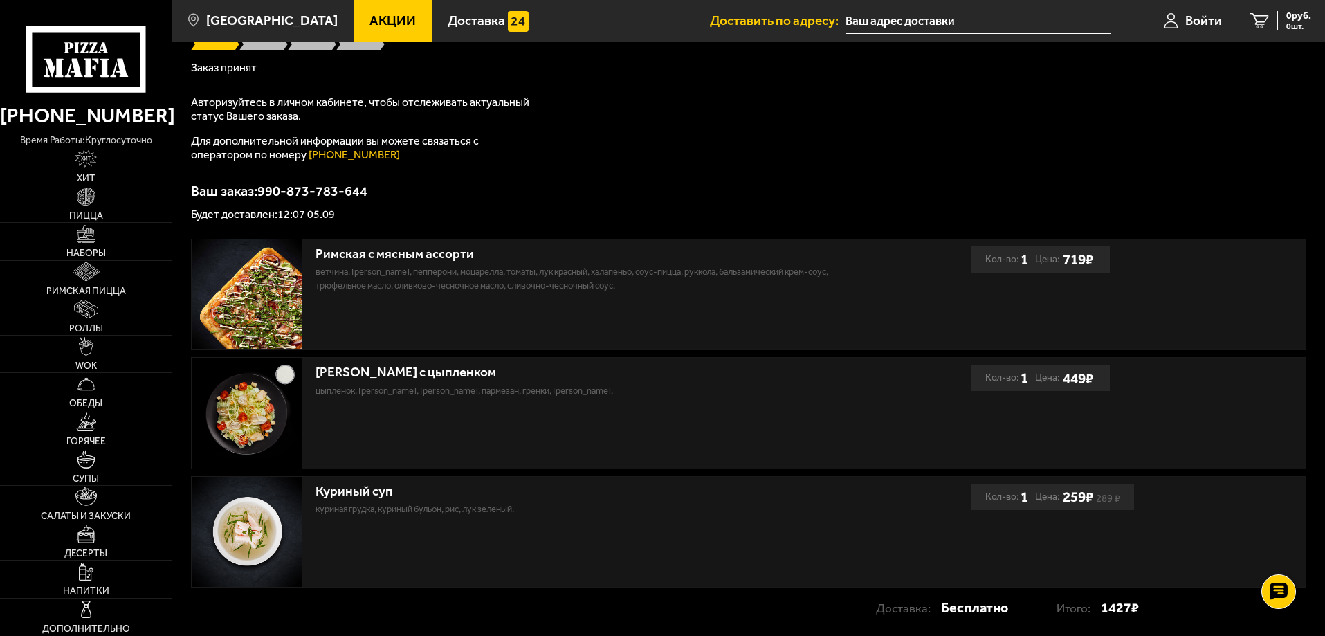
scroll to position [138, 0]
